Goal: Task Accomplishment & Management: Use online tool/utility

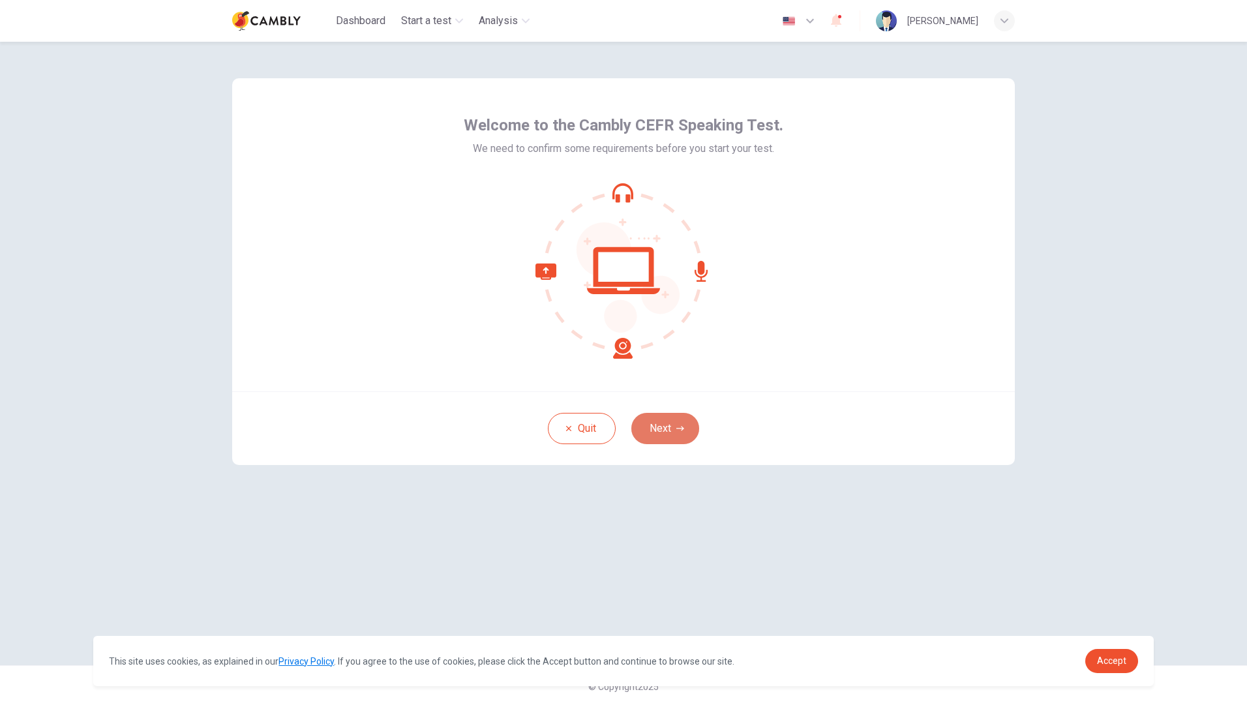
click at [664, 435] on button "Next" at bounding box center [665, 428] width 68 height 31
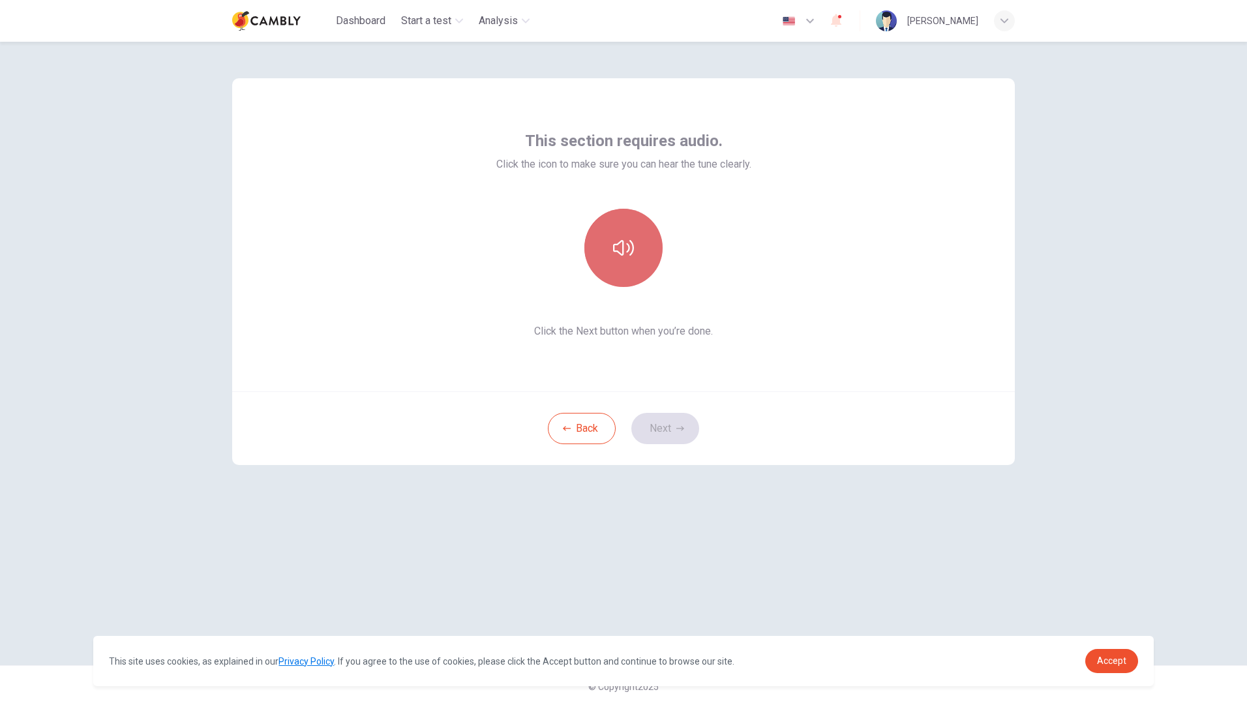
click at [623, 260] on button "button" at bounding box center [623, 248] width 78 height 78
click at [666, 431] on button "Next" at bounding box center [665, 428] width 68 height 31
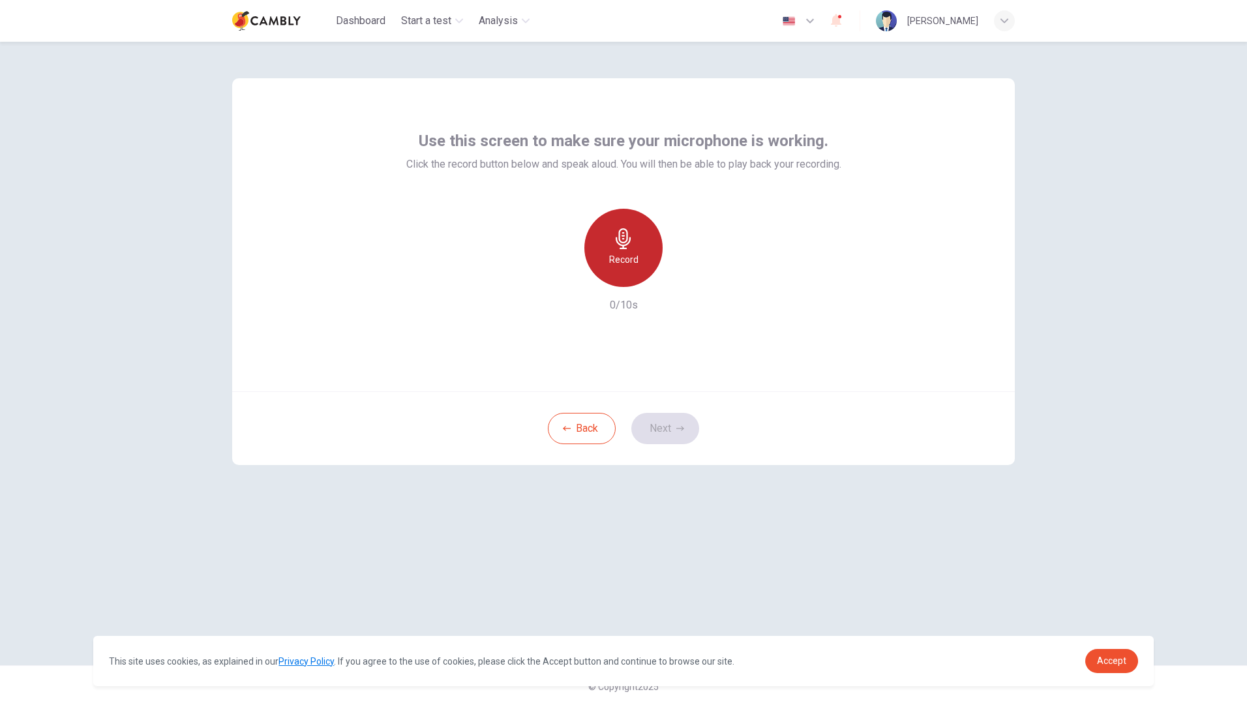
click at [628, 260] on h6 "Record" at bounding box center [623, 260] width 29 height 16
click at [683, 280] on icon "button" at bounding box center [683, 276] width 13 height 13
click at [664, 434] on button "Next" at bounding box center [665, 428] width 68 height 31
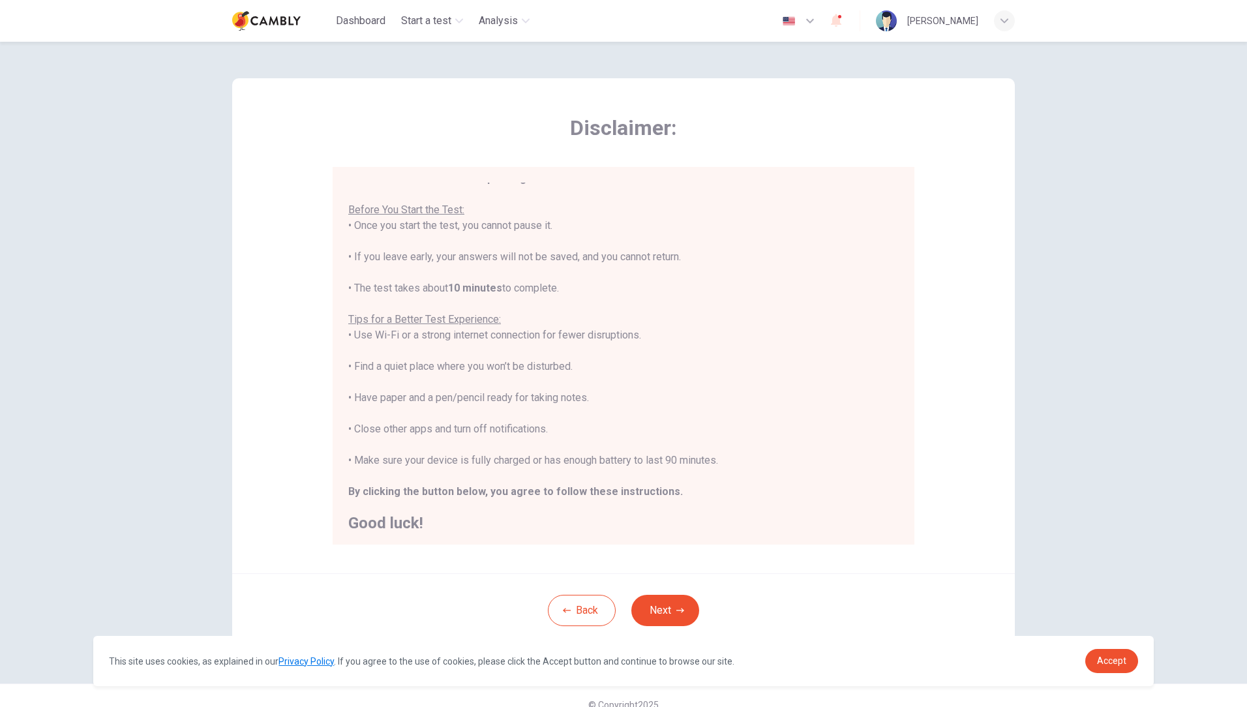
scroll to position [15, 0]
click at [662, 608] on button "Next" at bounding box center [665, 610] width 68 height 31
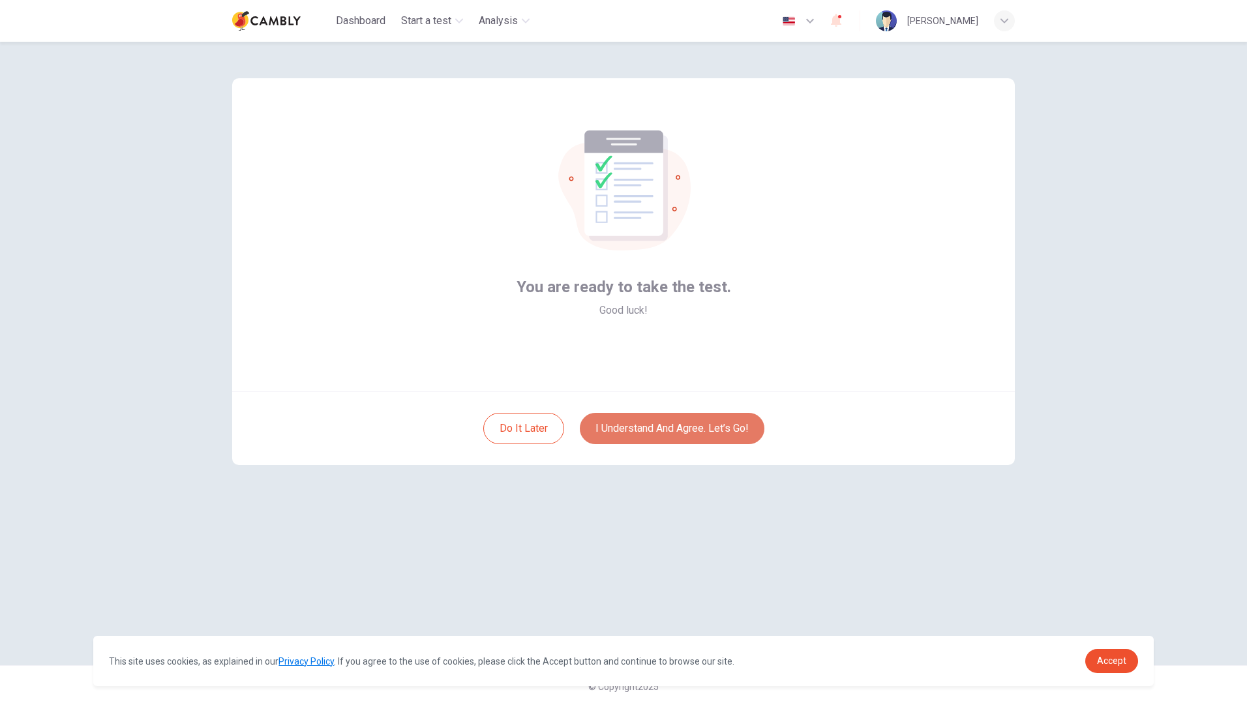
click at [670, 433] on button "I understand and agree. Let’s go!" at bounding box center [672, 428] width 185 height 31
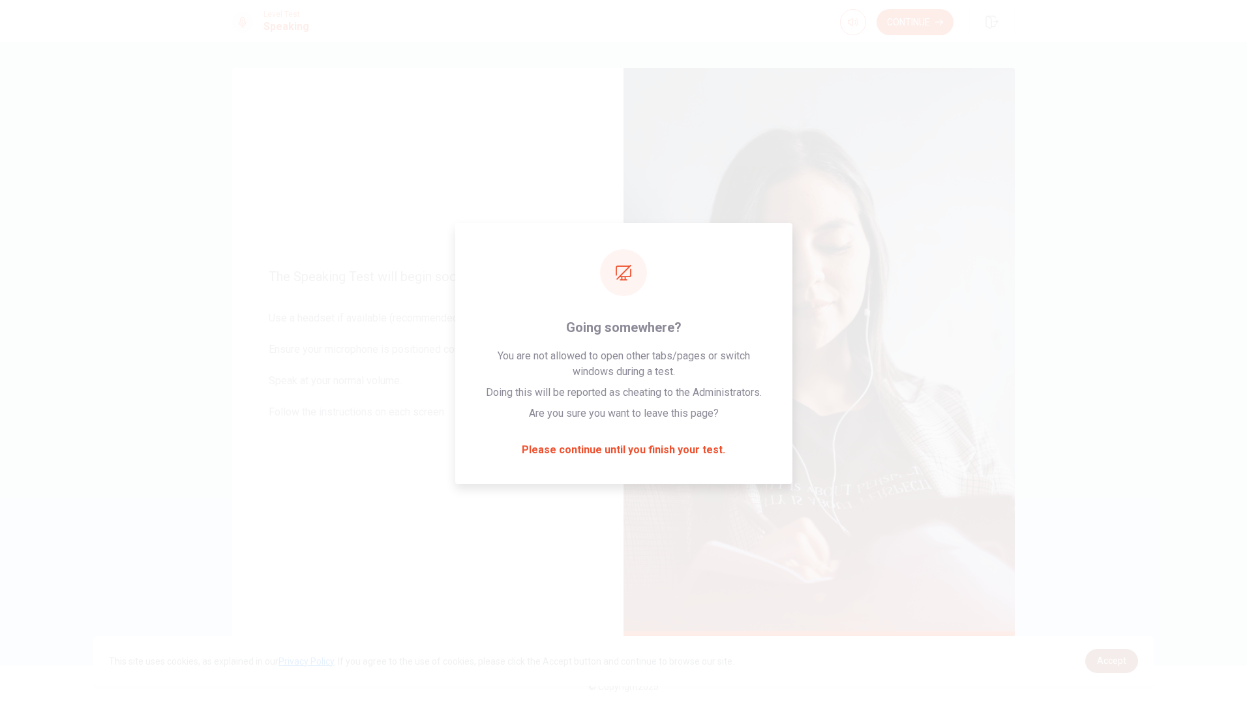
click at [1114, 660] on span "Accept" at bounding box center [1111, 660] width 29 height 10
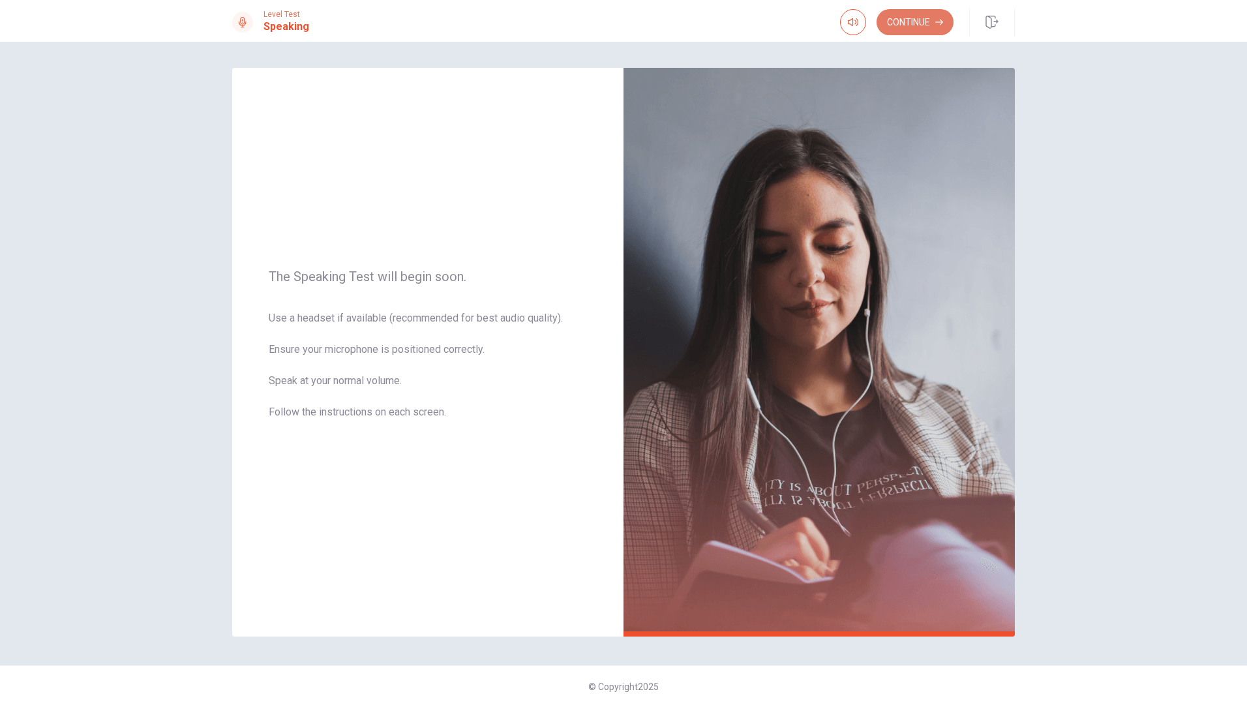
click at [907, 27] on button "Continue" at bounding box center [914, 22] width 77 height 26
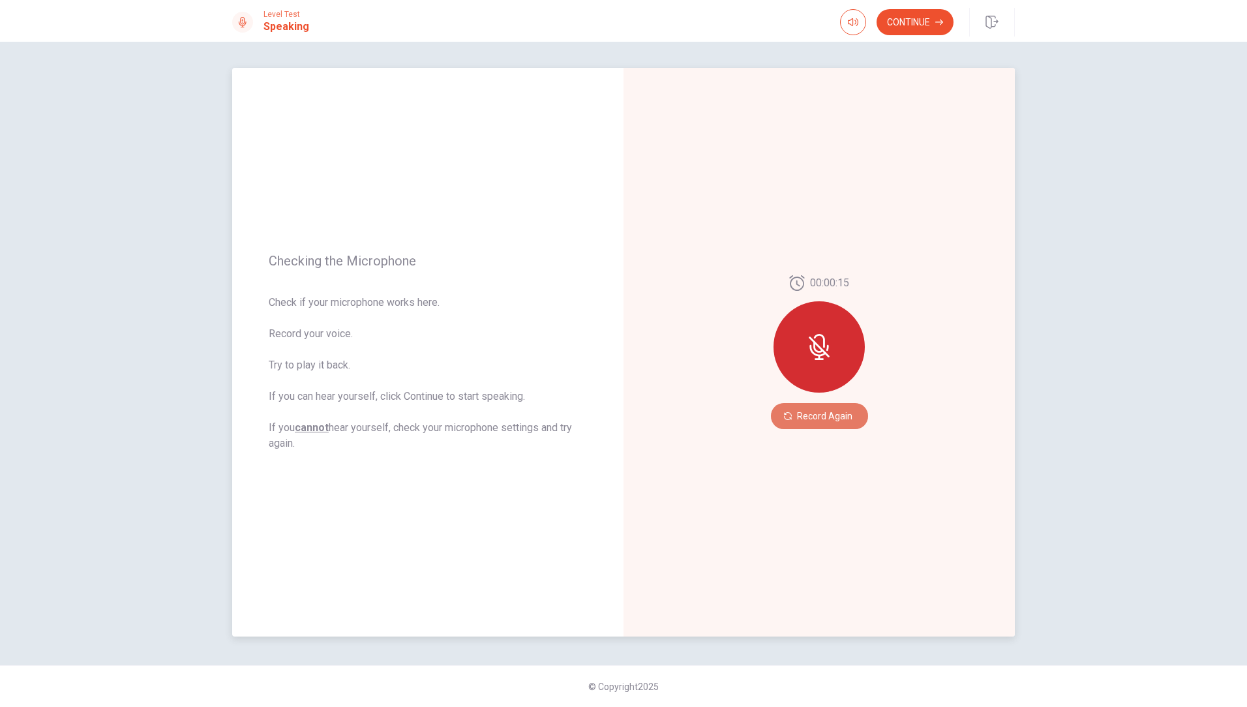
click at [833, 416] on button "Record Again" at bounding box center [819, 416] width 97 height 26
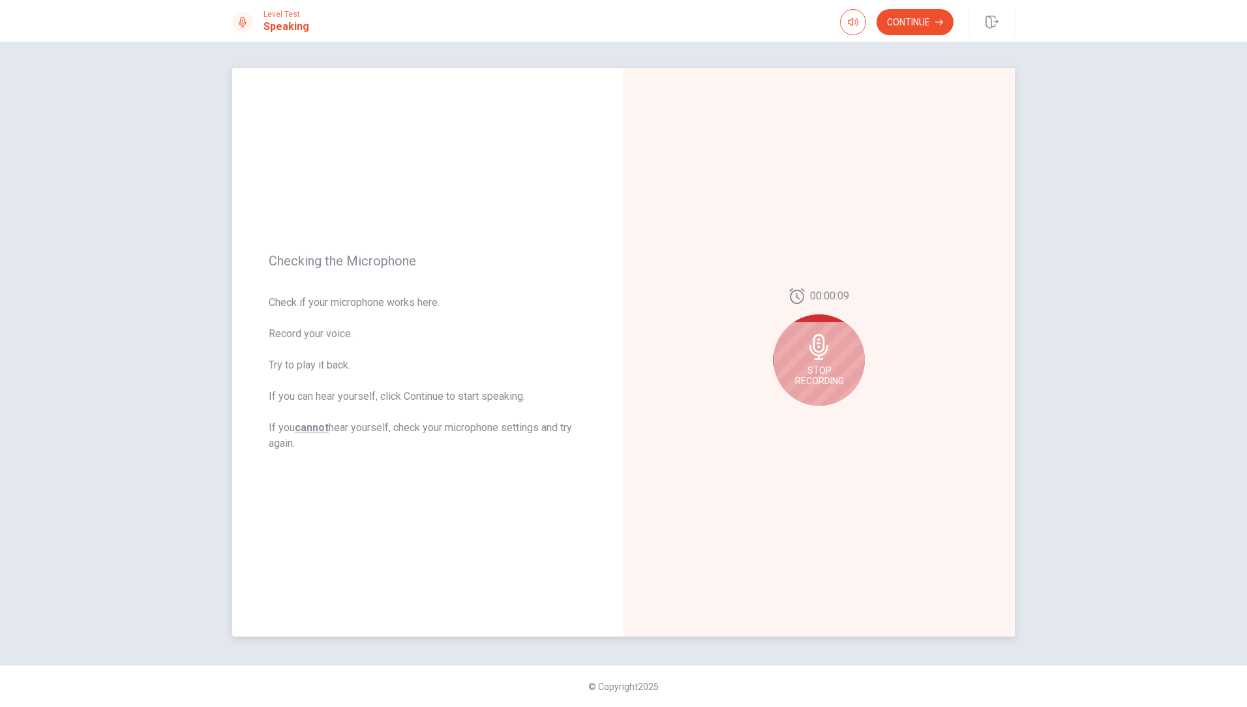
click at [833, 361] on div "Stop Recording" at bounding box center [818, 359] width 91 height 91
click at [830, 416] on icon "Play Audio" at bounding box center [833, 416] width 6 height 8
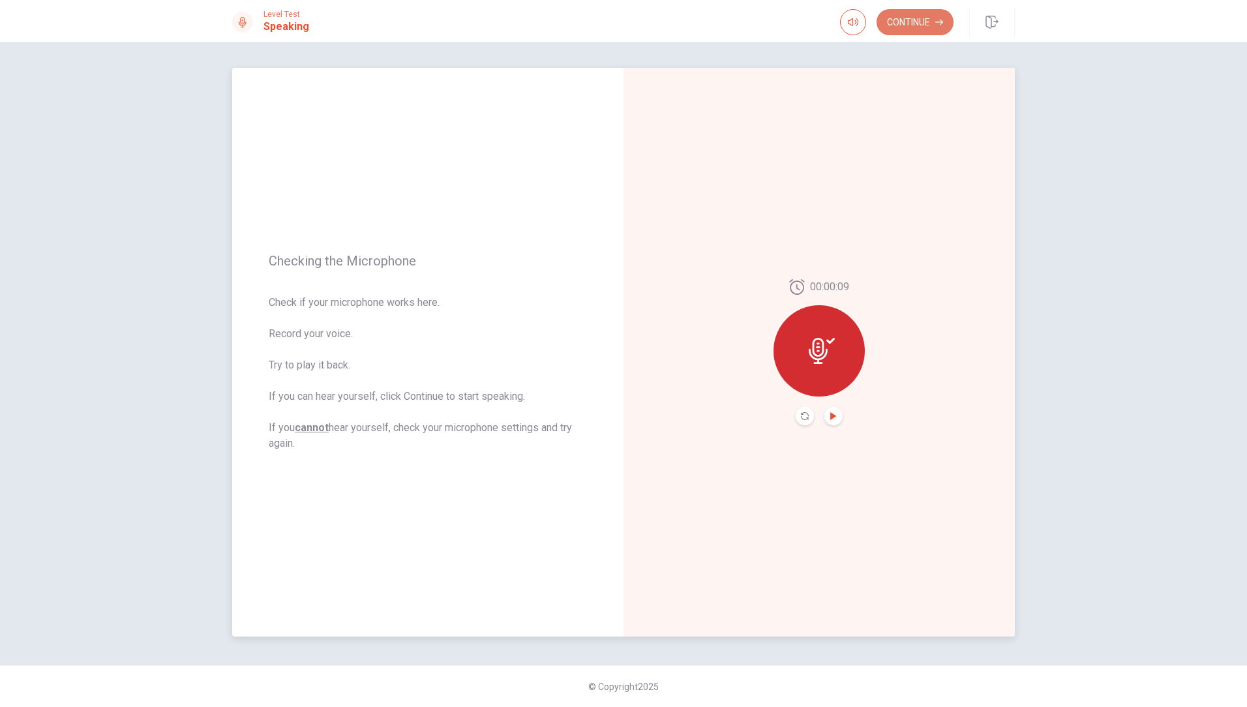
click at [909, 28] on button "Continue" at bounding box center [914, 22] width 77 height 26
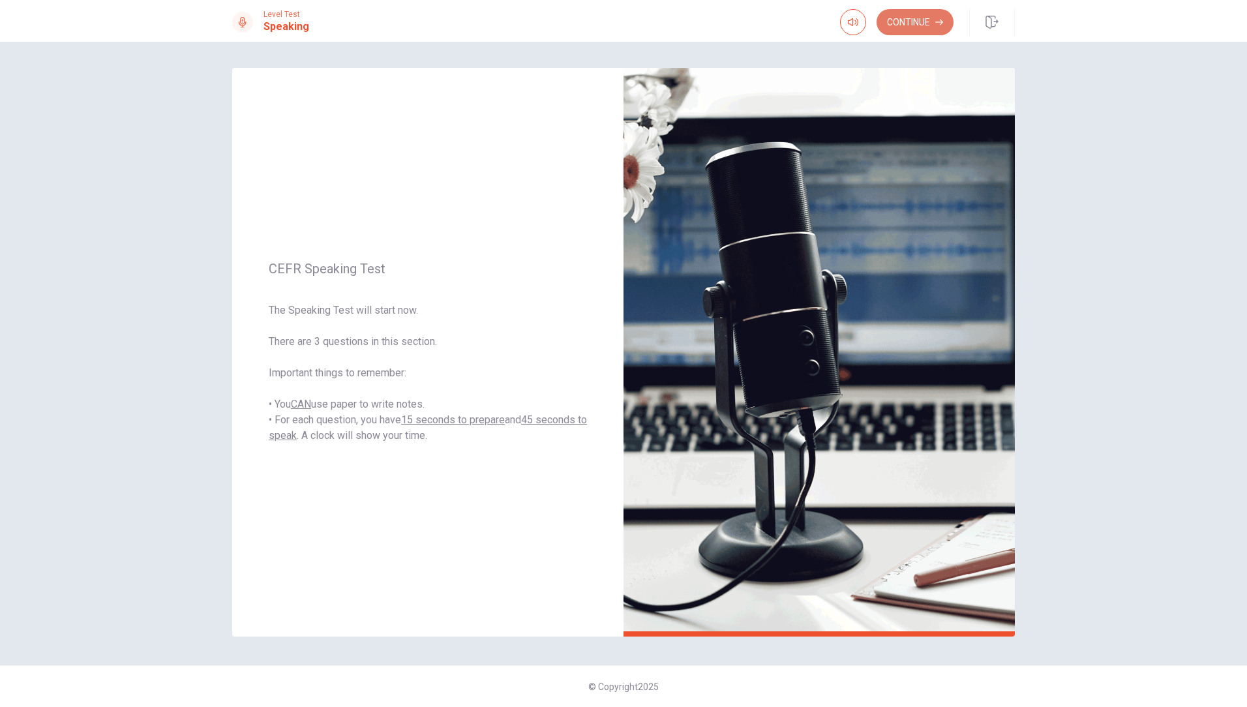
click at [909, 28] on button "Continue" at bounding box center [914, 22] width 77 height 26
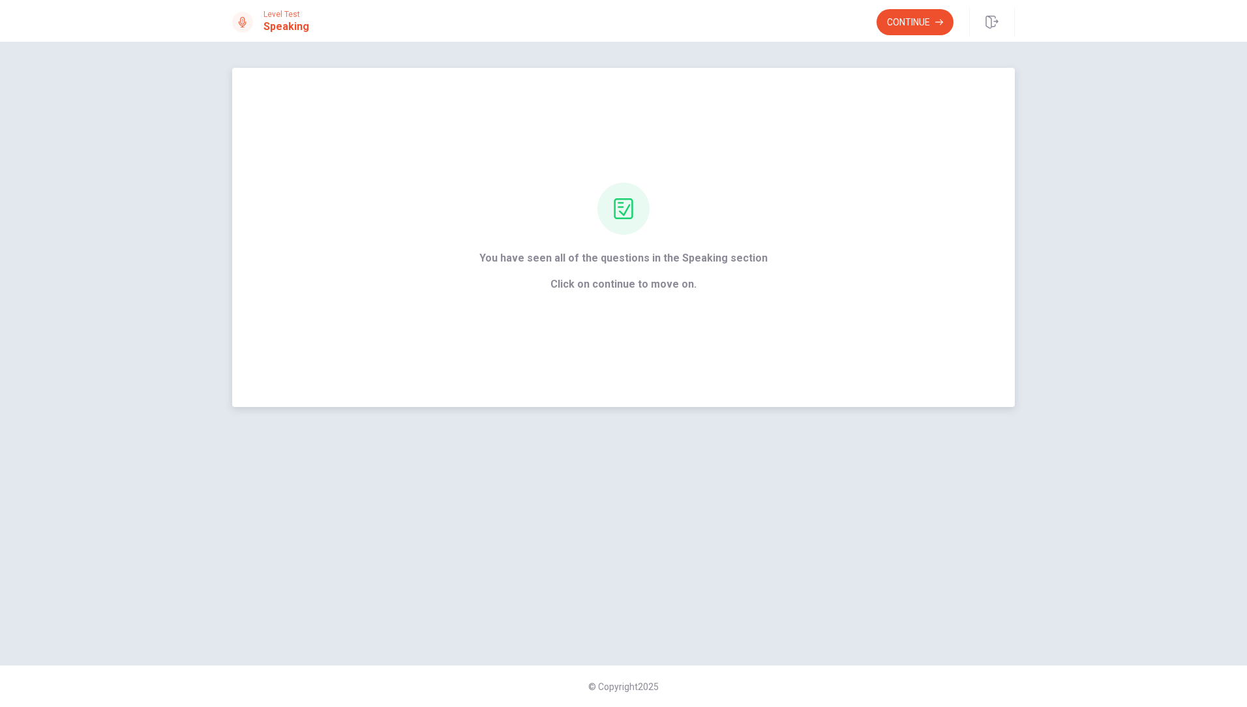
click at [643, 288] on span "Click on continue to move on." at bounding box center [623, 284] width 288 height 16
click at [913, 25] on button "Continue" at bounding box center [914, 22] width 77 height 26
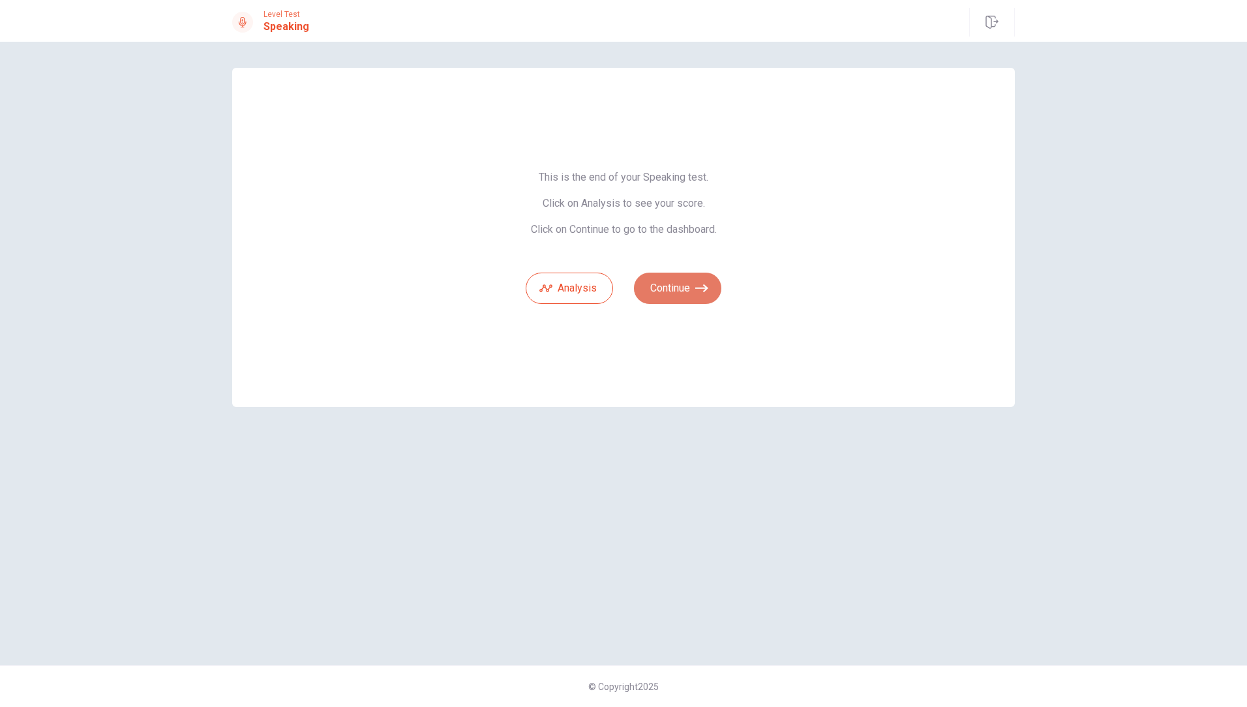
click at [681, 288] on button "Continue" at bounding box center [677, 288] width 87 height 31
